Goal: Information Seeking & Learning: Learn about a topic

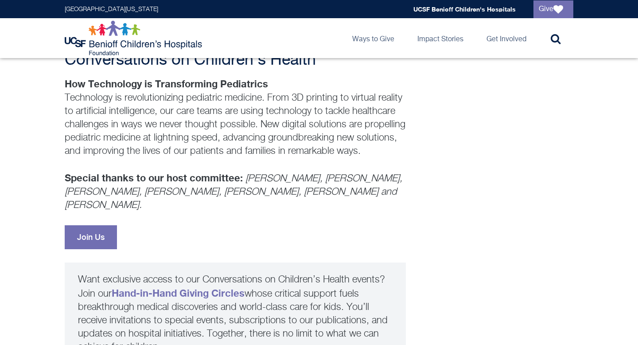
scroll to position [304, 0]
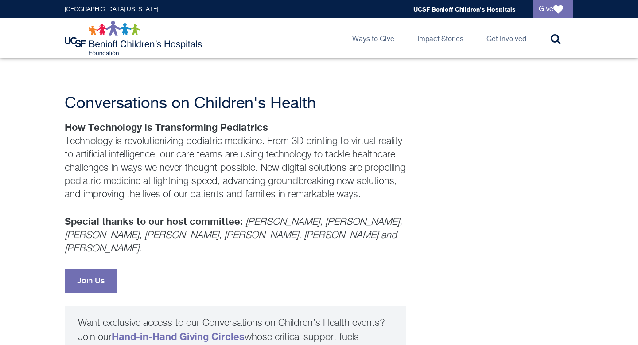
scroll to position [198, 0]
